Goal: Task Accomplishment & Management: Complete application form

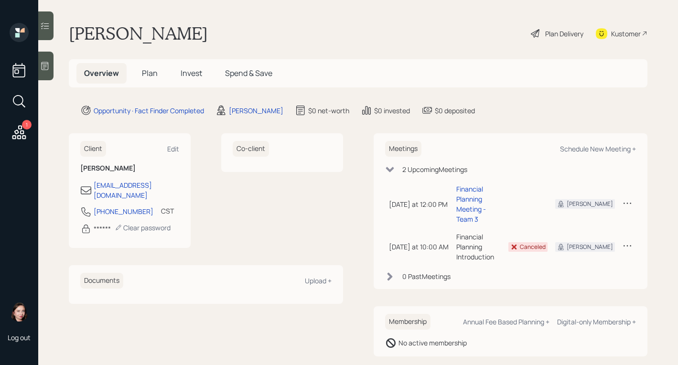
click at [530, 38] on icon at bounding box center [535, 33] width 11 height 11
click at [235, 103] on main "[PERSON_NAME] Plan Delivery Kustomer Overview Plan Invest Spend & Save Opportun…" at bounding box center [358, 182] width 640 height 365
click at [235, 112] on div "[PERSON_NAME]" at bounding box center [256, 111] width 54 height 10
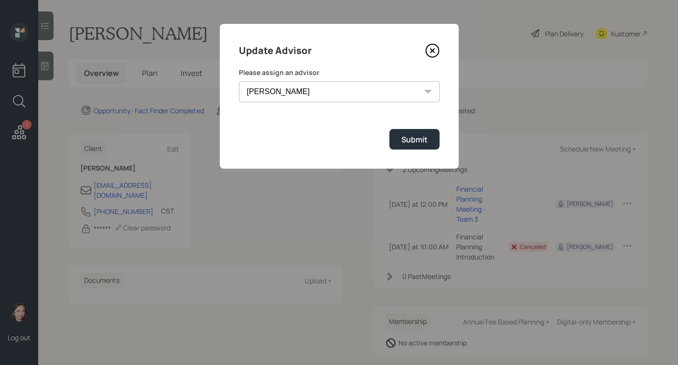
click at [302, 96] on select "[PERSON_NAME] [PERSON_NAME] [PERSON_NAME] End [PERSON_NAME] [PERSON_NAME] [PERS…" at bounding box center [339, 91] width 201 height 21
select select "b1d8ea90-abcc-42aa-86cc-4f33a132aacc"
click at [239, 81] on select "[PERSON_NAME] [PERSON_NAME] [PERSON_NAME] End [PERSON_NAME] [PERSON_NAME] [PERS…" at bounding box center [339, 91] width 201 height 21
click at [414, 142] on div "Submit" at bounding box center [414, 139] width 26 height 11
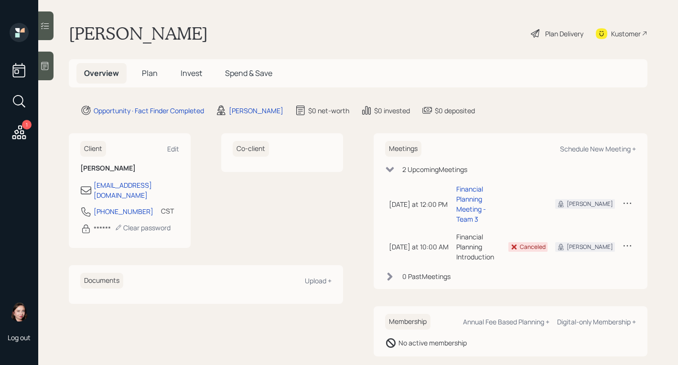
click at [558, 28] on div "Plan Delivery" at bounding box center [557, 33] width 54 height 21
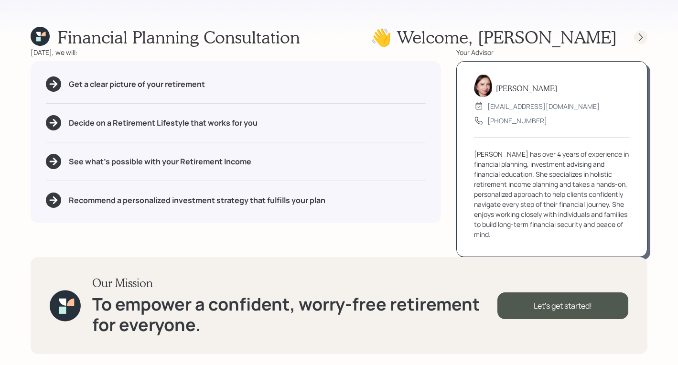
click at [636, 39] on icon at bounding box center [641, 37] width 10 height 10
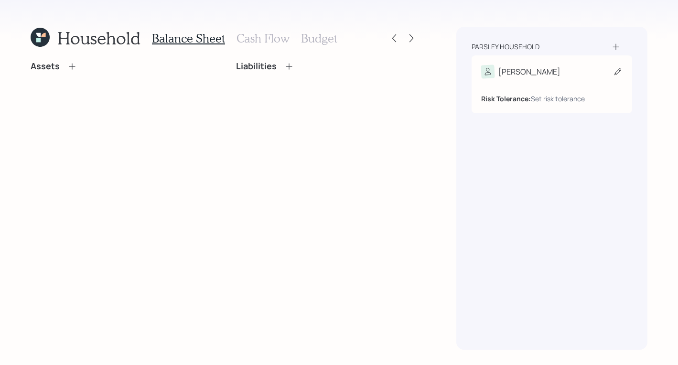
click at [570, 77] on div "[PERSON_NAME]" at bounding box center [551, 71] width 141 height 13
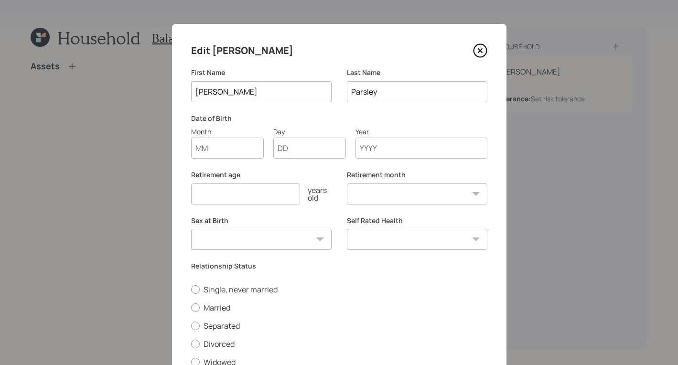
click at [220, 147] on input "Month" at bounding box center [227, 148] width 73 height 21
type input "01"
type input "1980"
select select "1"
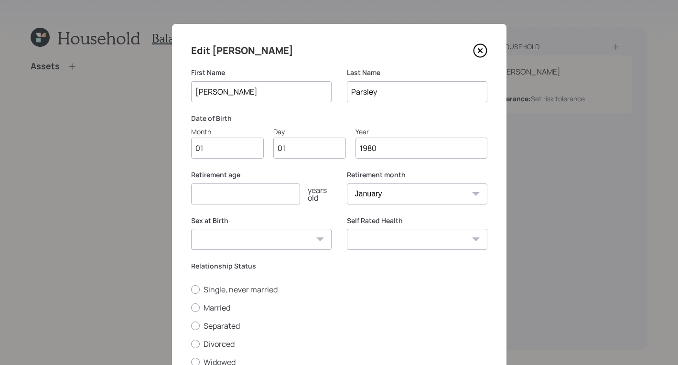
type input "1980"
click at [249, 252] on div "Sex at Birth [DEMOGRAPHIC_DATA] [DEMOGRAPHIC_DATA] Other / Prefer not to say" at bounding box center [261, 239] width 141 height 46
click at [253, 194] on input "number" at bounding box center [245, 194] width 109 height 21
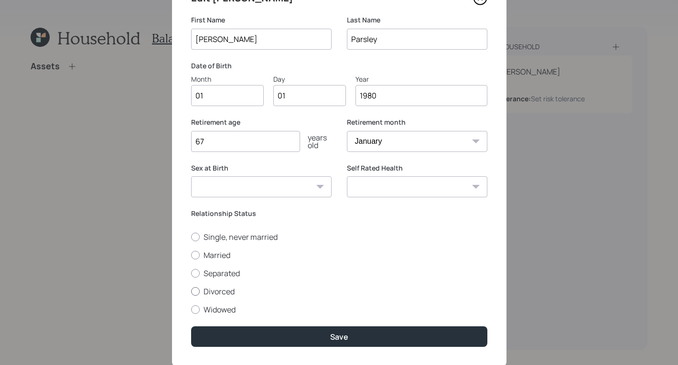
scroll to position [78, 0]
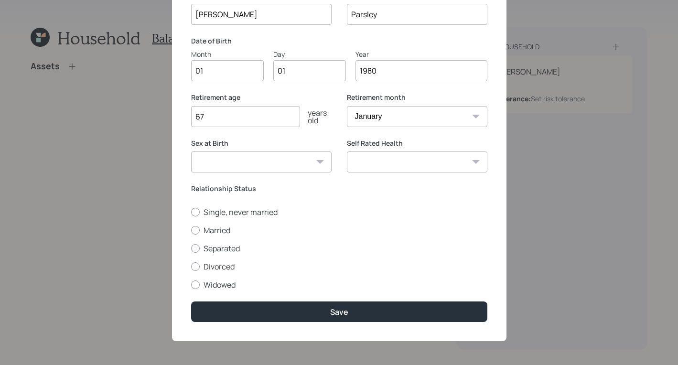
type input "67"
click at [258, 163] on select "[DEMOGRAPHIC_DATA] [DEMOGRAPHIC_DATA] Other / Prefer not to say" at bounding box center [261, 162] width 141 height 21
drag, startPoint x: 243, startPoint y: 119, endPoint x: 130, endPoint y: 90, distance: 116.7
click at [120, 91] on div "Edit [PERSON_NAME] First Name [PERSON_NAME] Last Name [PERSON_NAME] Date of Bir…" at bounding box center [339, 182] width 678 height 365
type input "44"
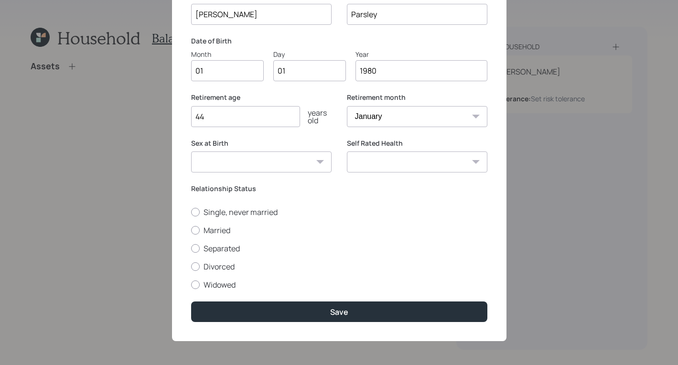
click at [280, 169] on select "[DEMOGRAPHIC_DATA] [DEMOGRAPHIC_DATA] Other / Prefer not to say" at bounding box center [261, 162] width 141 height 21
select select "[DEMOGRAPHIC_DATA]"
click at [191, 152] on select "[DEMOGRAPHIC_DATA] [DEMOGRAPHIC_DATA] Other / Prefer not to say" at bounding box center [261, 162] width 141 height 21
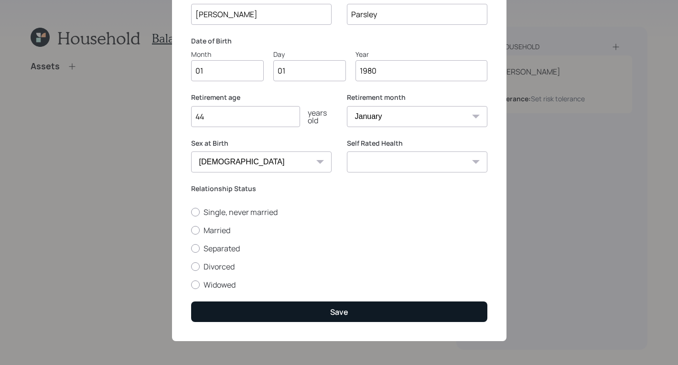
drag, startPoint x: 329, startPoint y: 294, endPoint x: 319, endPoint y: 310, distance: 18.0
click at [325, 303] on div "Edit [PERSON_NAME] First Name [PERSON_NAME] Last Name [PERSON_NAME] Date of Bir…" at bounding box center [339, 143] width 335 height 395
drag, startPoint x: 319, startPoint y: 310, endPoint x: 320, endPoint y: 304, distance: 5.8
click at [320, 309] on button "Save" at bounding box center [339, 312] width 296 height 21
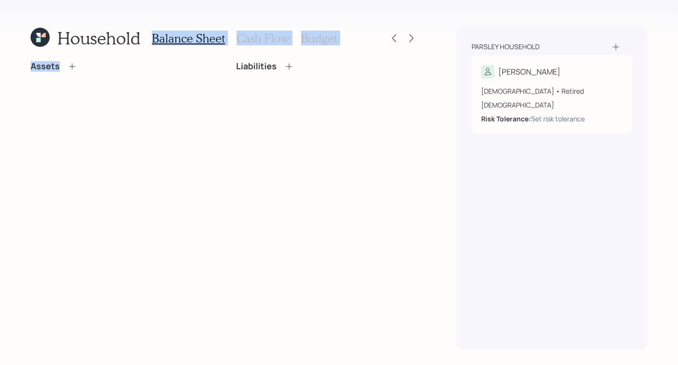
click at [190, 33] on div "Household Balance Sheet Cash Flow Budget Assets Liabilities" at bounding box center [225, 188] width 388 height 323
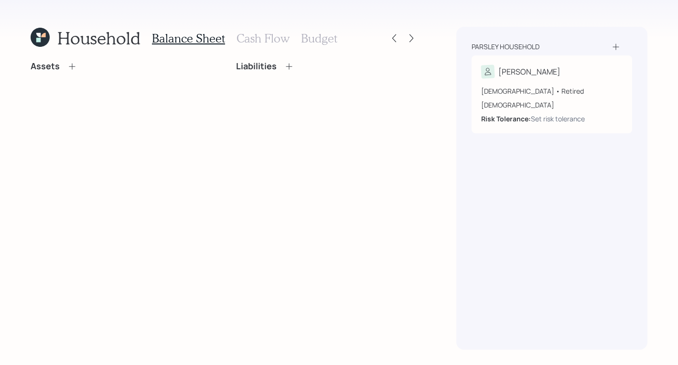
click at [130, 94] on div "Assets Liabilities" at bounding box center [225, 205] width 388 height 289
click at [244, 41] on h3 "Cash Flow" at bounding box center [263, 39] width 53 height 14
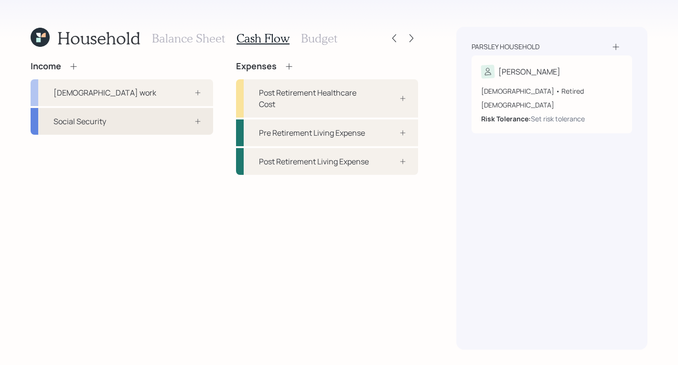
click at [114, 113] on div "Social Security" at bounding box center [122, 121] width 183 height 27
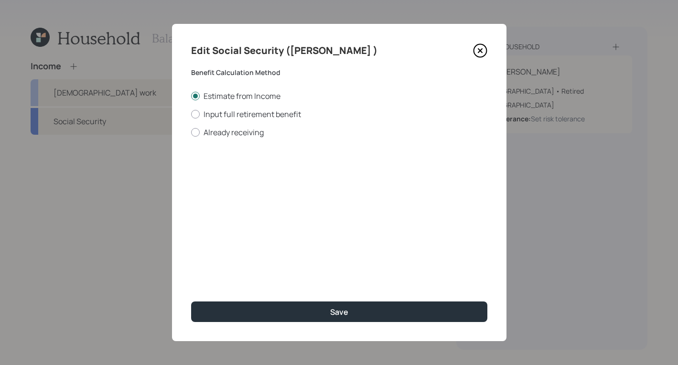
click at [477, 46] on icon at bounding box center [480, 50] width 14 height 14
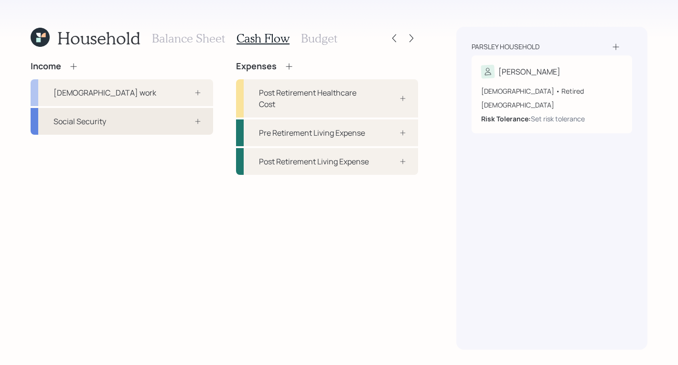
click at [125, 129] on div "Social Security" at bounding box center [122, 121] width 183 height 27
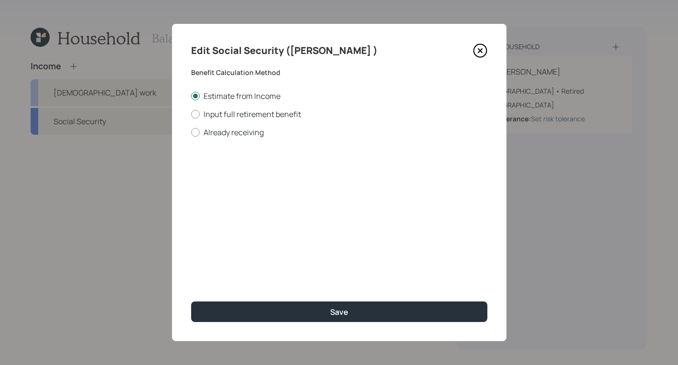
click at [483, 54] on icon at bounding box center [480, 50] width 14 height 14
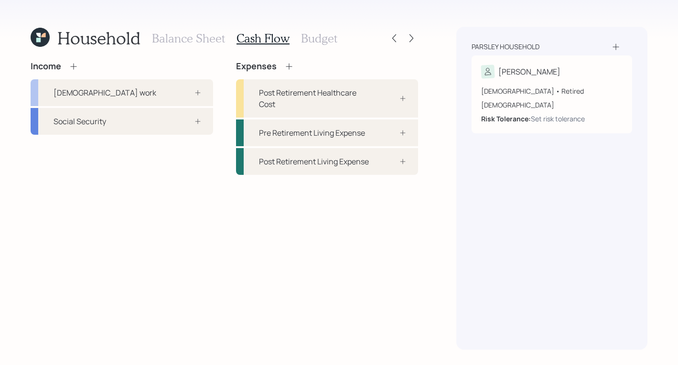
click at [203, 37] on h3 "Balance Sheet" at bounding box center [188, 39] width 73 height 14
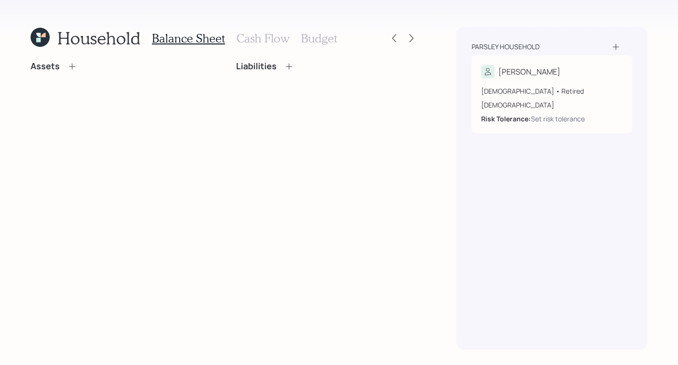
click at [68, 67] on icon at bounding box center [72, 67] width 10 height 10
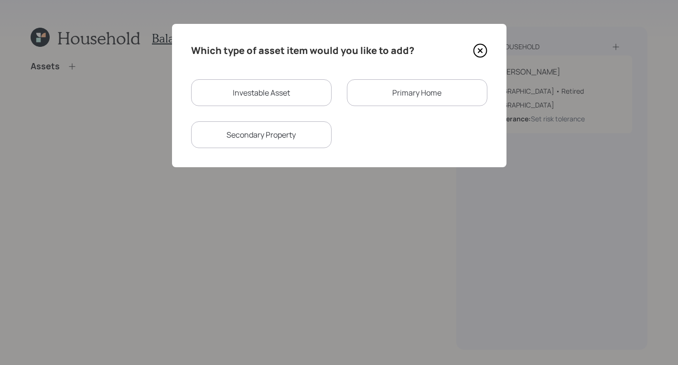
click at [246, 96] on div "Investable Asset" at bounding box center [261, 92] width 141 height 27
select select "taxable"
select select "balanced"
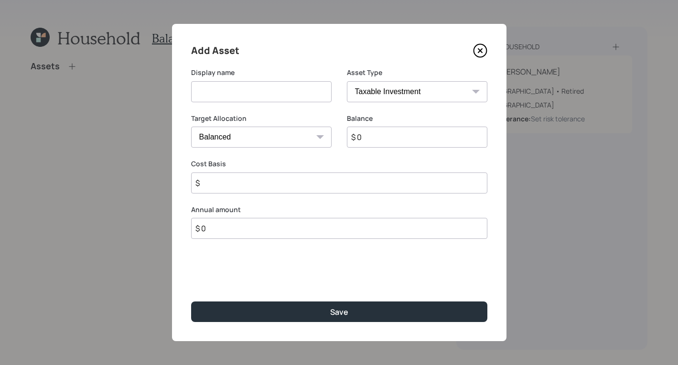
click at [452, 88] on select "SEP [PERSON_NAME] IRA 401(k) [PERSON_NAME] 401(k) 403(b) [PERSON_NAME] 403(b) 4…" at bounding box center [417, 91] width 141 height 21
select select "cash"
click at [347, 81] on select "SEP [PERSON_NAME] IRA 401(k) [PERSON_NAME] 401(k) 403(b) [PERSON_NAME] 403(b) 4…" at bounding box center [417, 91] width 141 height 21
type input "$"
click at [269, 86] on input at bounding box center [261, 91] width 141 height 21
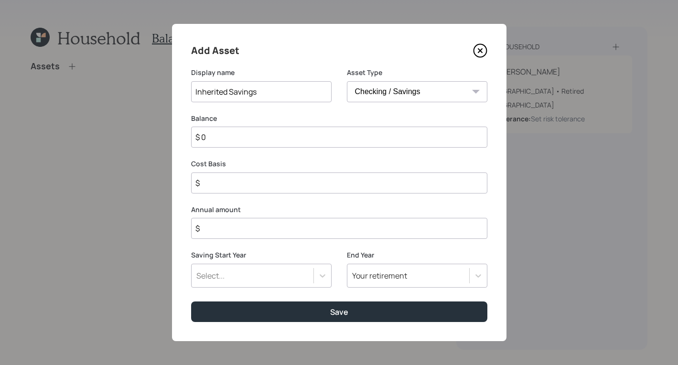
type input "Inherited Savings"
click at [285, 123] on div "Balance $ 0" at bounding box center [339, 131] width 296 height 34
click at [283, 131] on input "$ 0" at bounding box center [339, 137] width 296 height 21
click at [278, 134] on input "$ 0" at bounding box center [339, 137] width 296 height 21
type input "$"
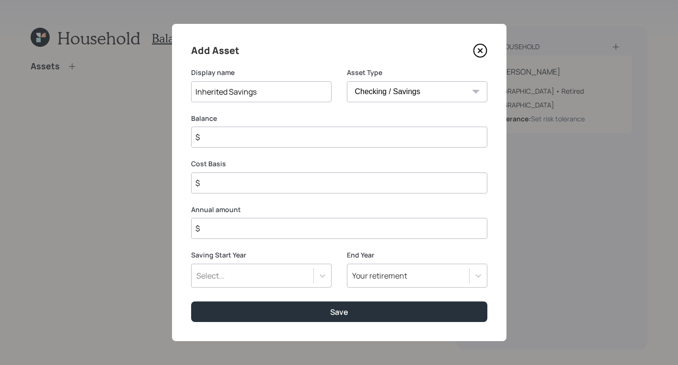
type input "$ 6"
type input "$ 67"
type input "$ 670"
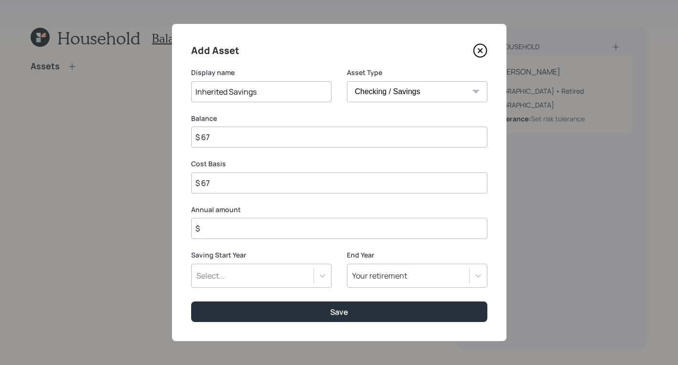
type input "$ 670"
type input "$ 6,700"
type input "$ 67,000"
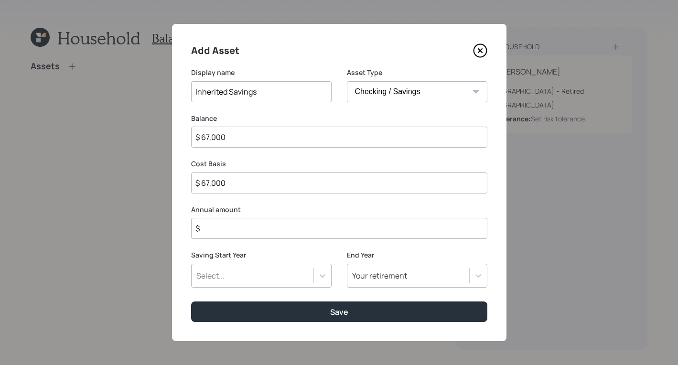
click at [229, 227] on input "$" at bounding box center [339, 228] width 296 height 21
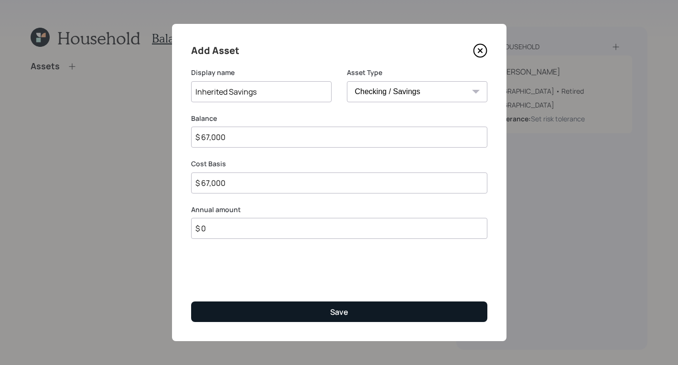
type input "$ 0"
click at [379, 315] on button "Save" at bounding box center [339, 312] width 296 height 21
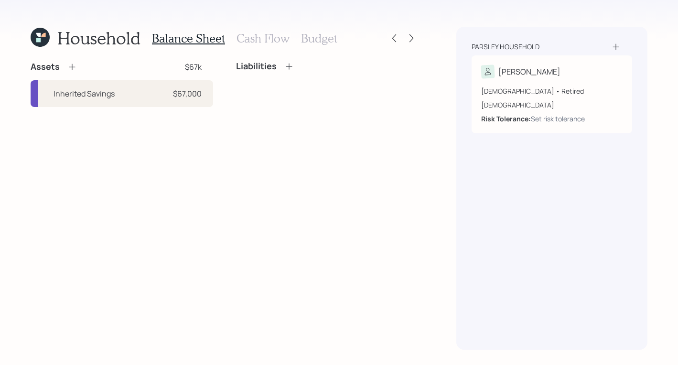
click at [263, 32] on h3 "Cash Flow" at bounding box center [263, 39] width 53 height 14
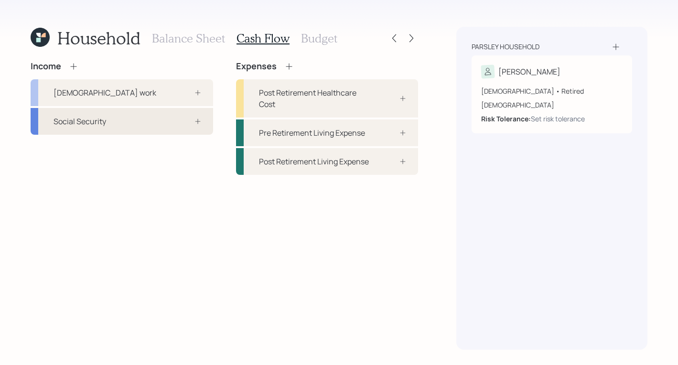
click at [142, 125] on div "Social Security" at bounding box center [122, 121] width 183 height 27
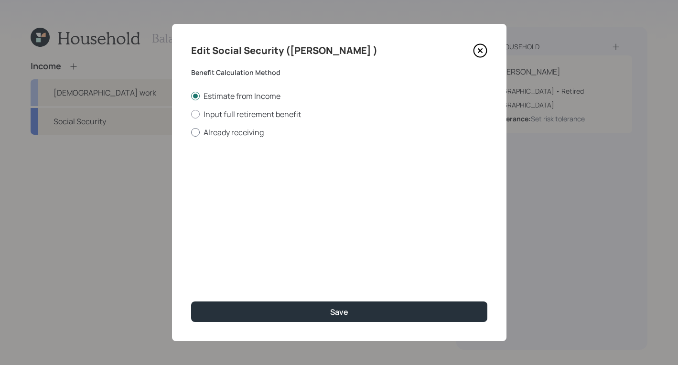
drag, startPoint x: 190, startPoint y: 139, endPoint x: 195, endPoint y: 131, distance: 8.8
click at [190, 139] on div "Edit Social Security ([PERSON_NAME] ) Benefit Calculation Method Estimate from …" at bounding box center [339, 182] width 335 height 317
click at [195, 131] on div at bounding box center [195, 132] width 9 height 9
click at [191, 132] on input "Already receiving" at bounding box center [191, 132] width 0 height 0
radio input "true"
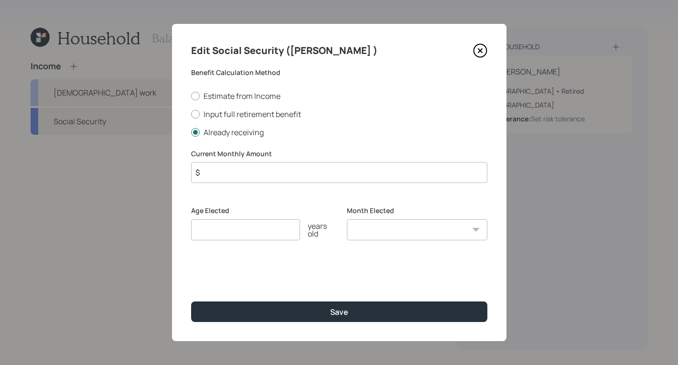
click at [275, 181] on input "$" at bounding box center [339, 172] width 296 height 21
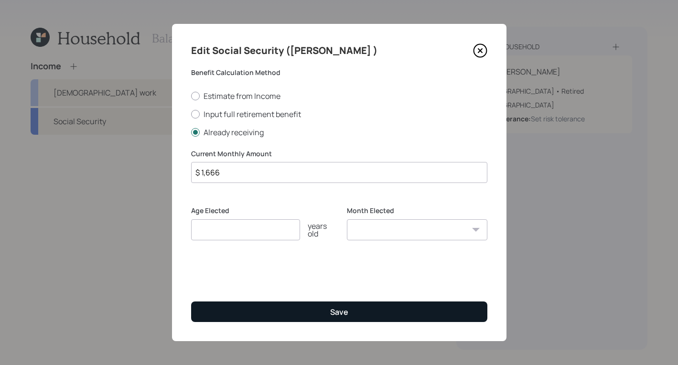
type input "$ 1,666"
click at [358, 313] on button "Save" at bounding box center [339, 312] width 296 height 21
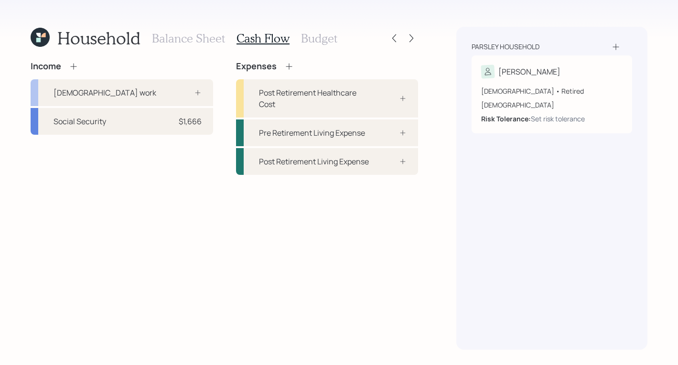
click at [287, 66] on icon at bounding box center [289, 66] width 6 height 6
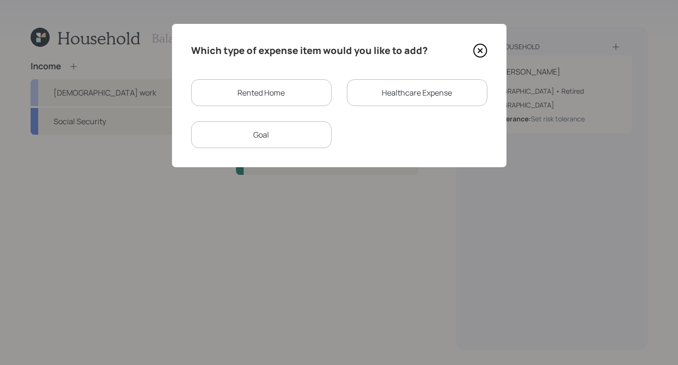
click at [287, 92] on div "Rented Home" at bounding box center [261, 92] width 141 height 27
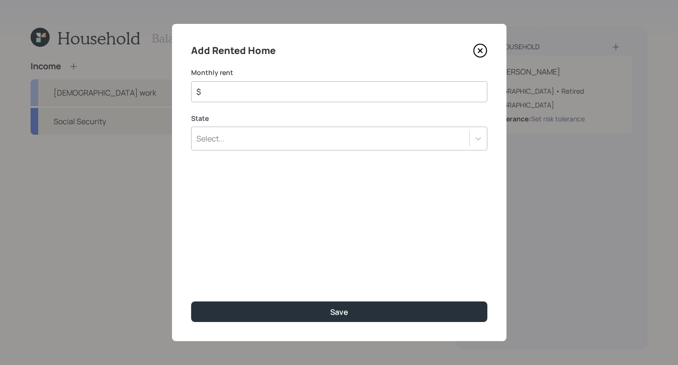
click at [287, 87] on input "$" at bounding box center [335, 91] width 280 height 11
type input "$ 700"
click at [243, 139] on div "Select..." at bounding box center [331, 138] width 278 height 16
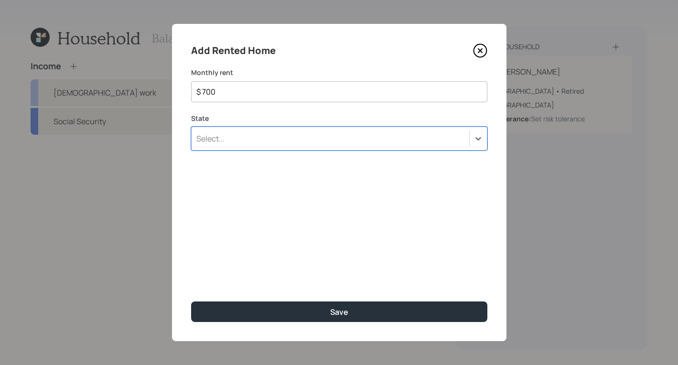
click at [243, 139] on div "Select..." at bounding box center [331, 138] width 278 height 16
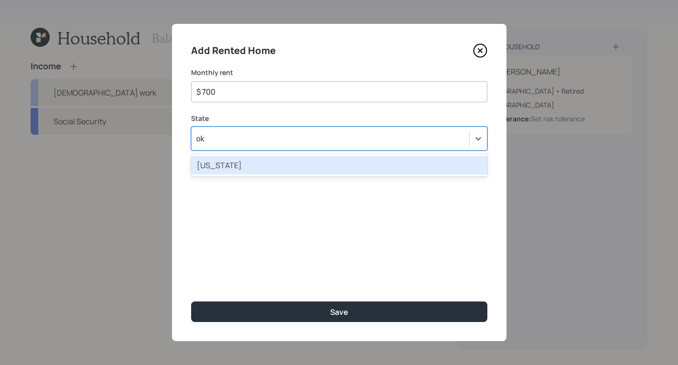
type input "okl"
click at [258, 165] on div "[US_STATE]" at bounding box center [339, 165] width 296 height 18
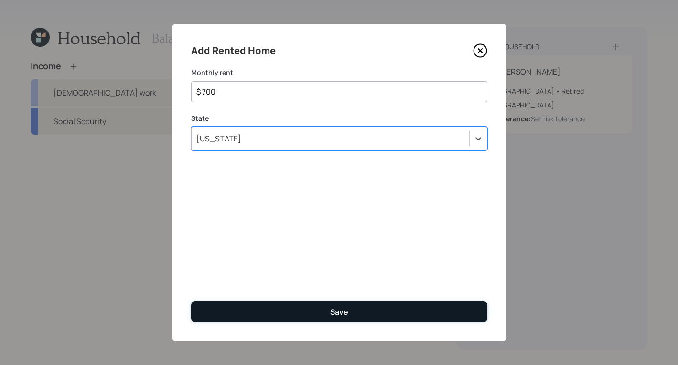
click at [337, 317] on button "Save" at bounding box center [339, 312] width 296 height 21
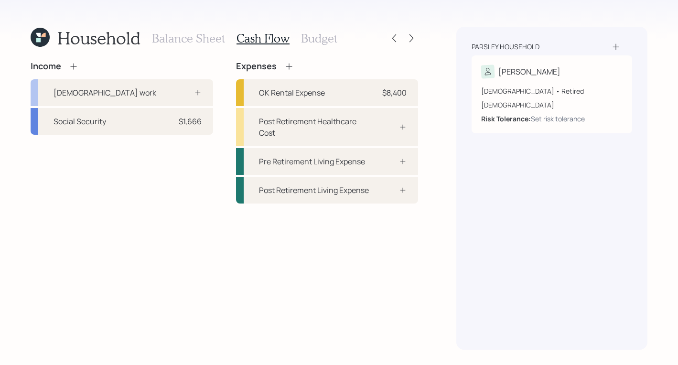
click at [186, 43] on h3 "Balance Sheet" at bounding box center [188, 39] width 73 height 14
